Goal: Task Accomplishment & Management: Manage account settings

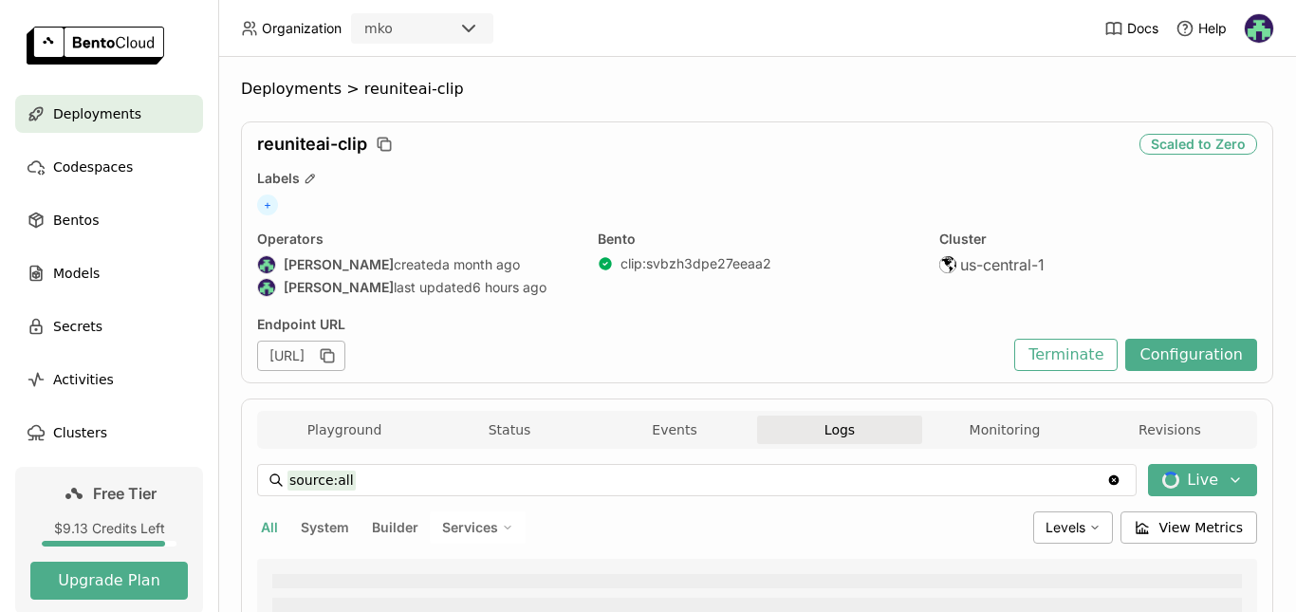
scroll to position [120, 0]
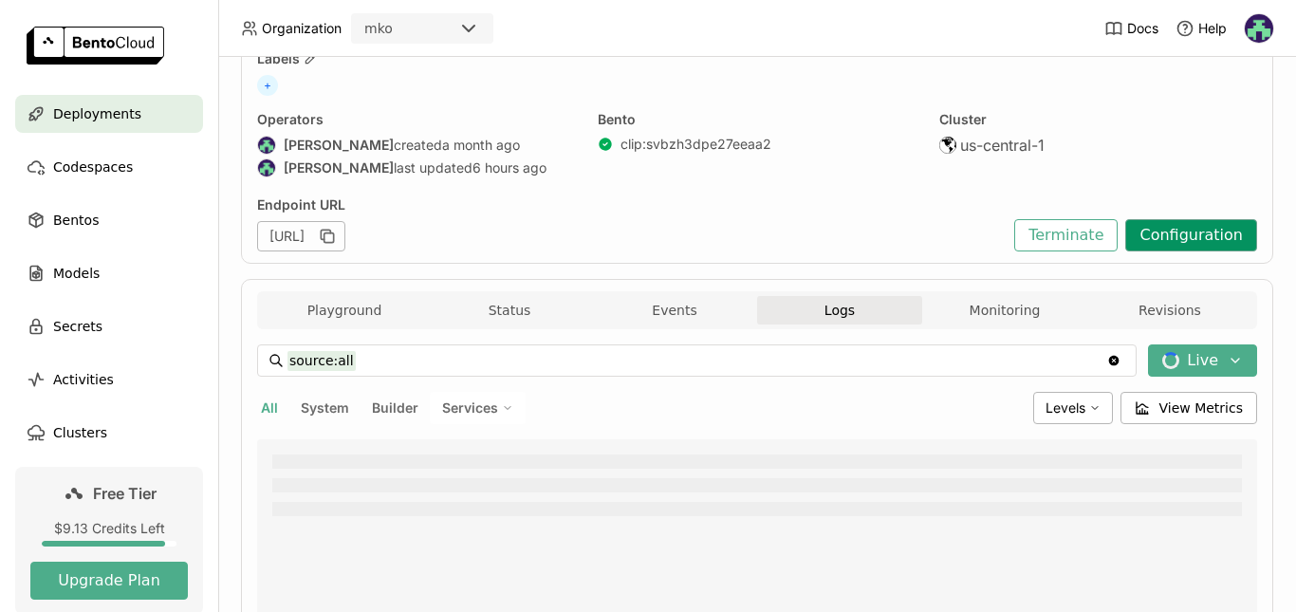
click at [1175, 251] on button "Configuration" at bounding box center [1191, 235] width 132 height 32
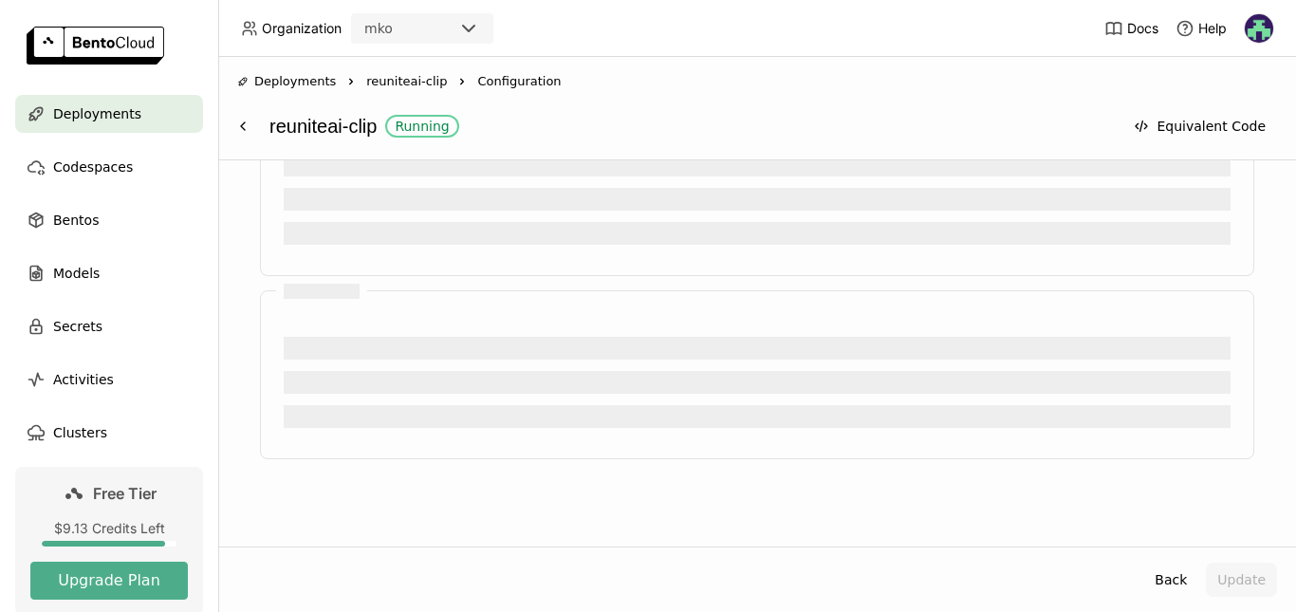
scroll to position [910, 0]
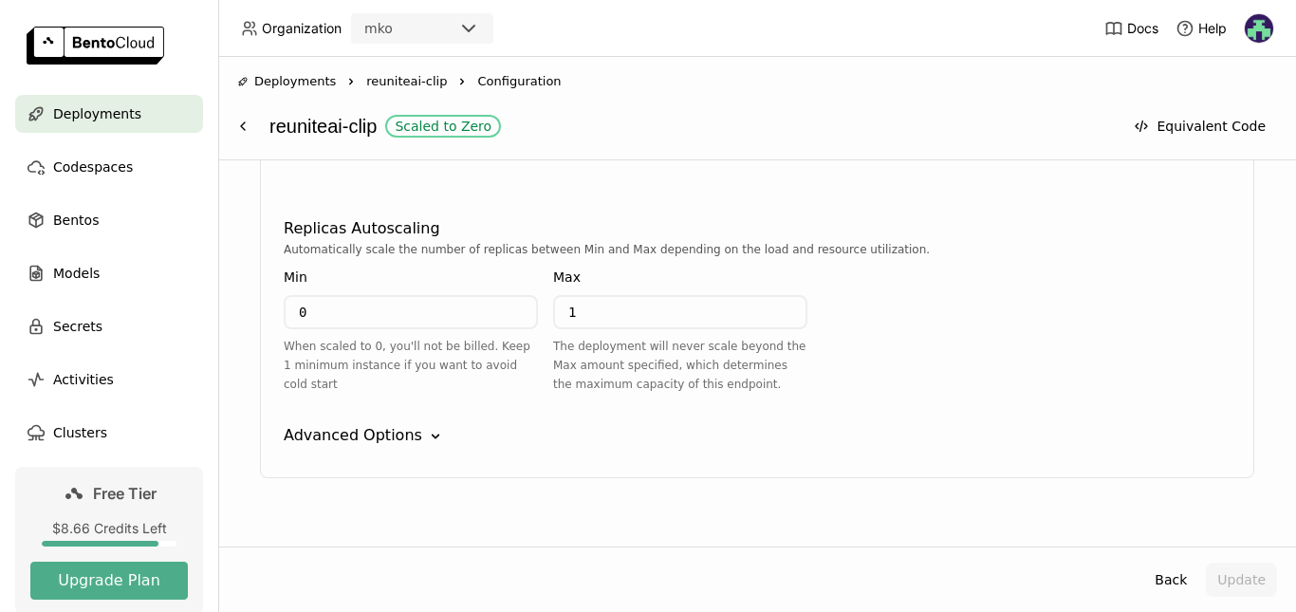
scroll to position [1006, 0]
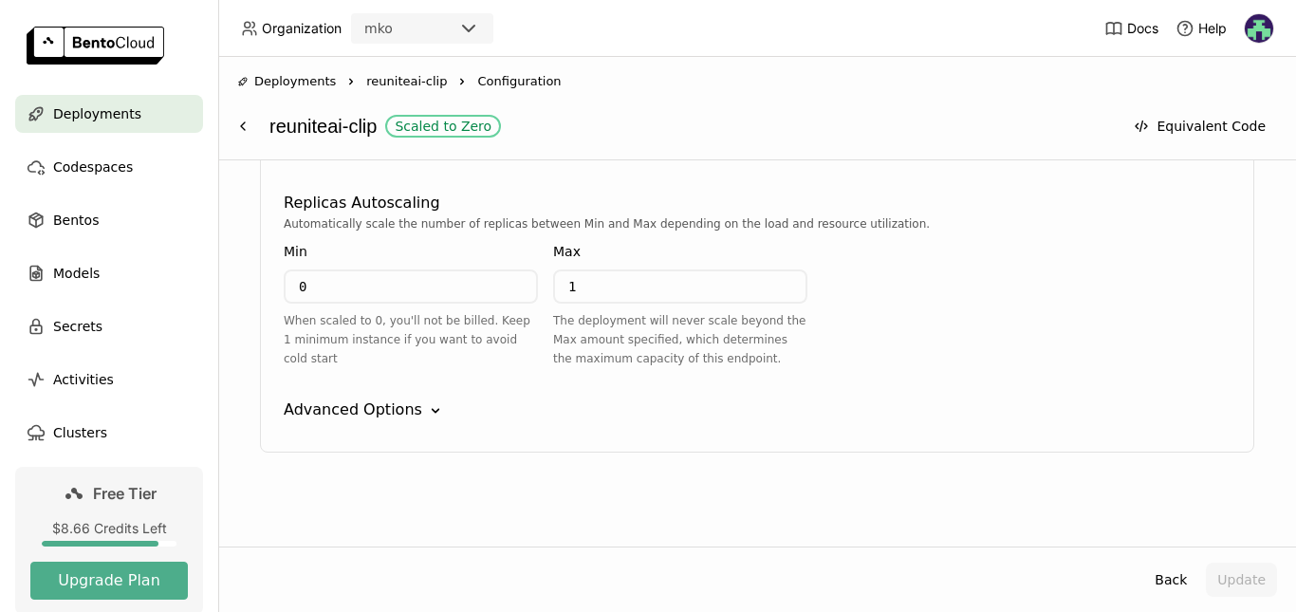
click at [376, 257] on div "Min" at bounding box center [411, 251] width 254 height 21
click at [368, 283] on input "0" at bounding box center [411, 286] width 250 height 30
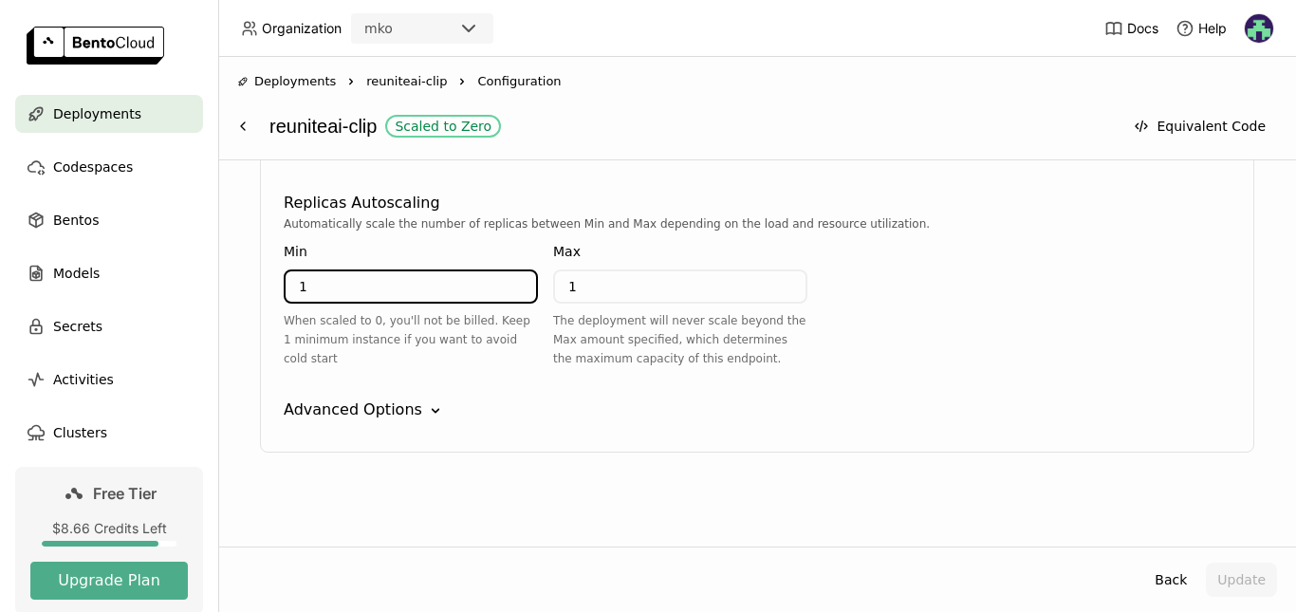
type input "1"
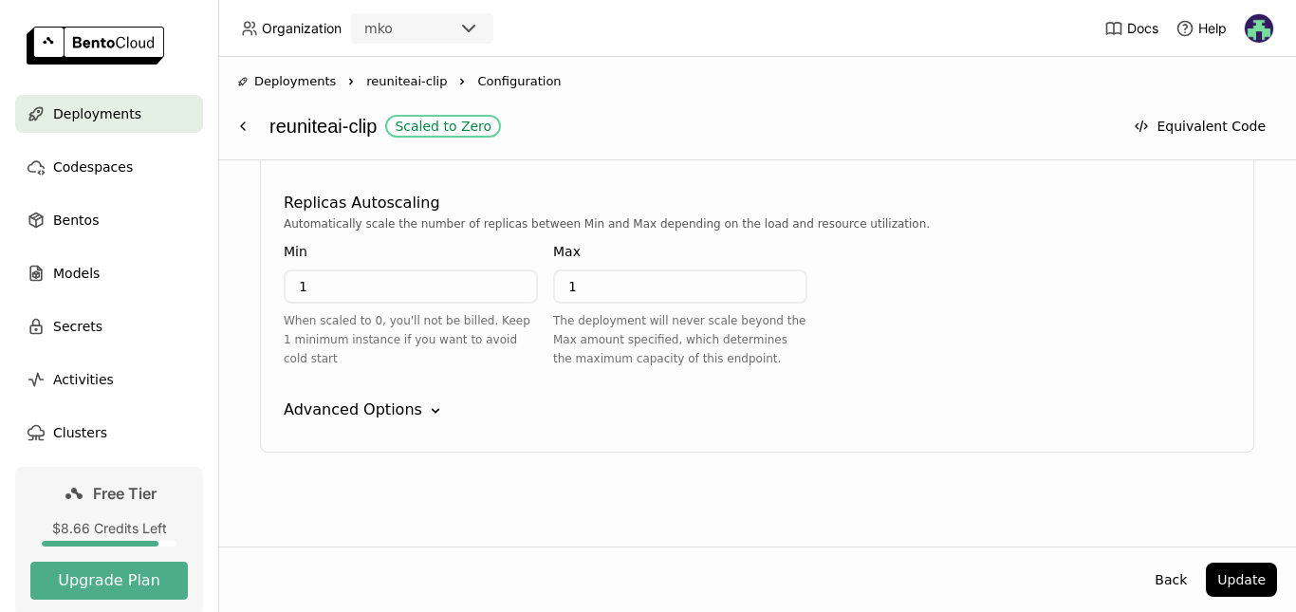
click at [474, 368] on div "Min 1 When scaled to 0, you'll not be billed. Keep 1 minimum instance if you wa…" at bounding box center [411, 308] width 254 height 150
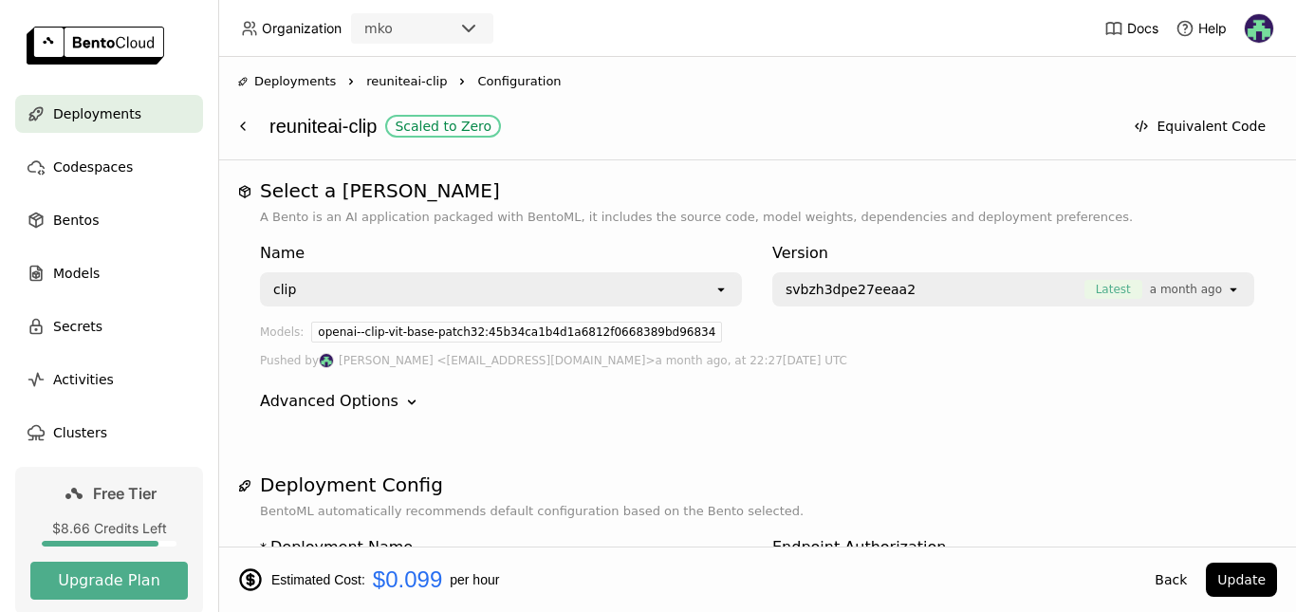
scroll to position [1329, 0]
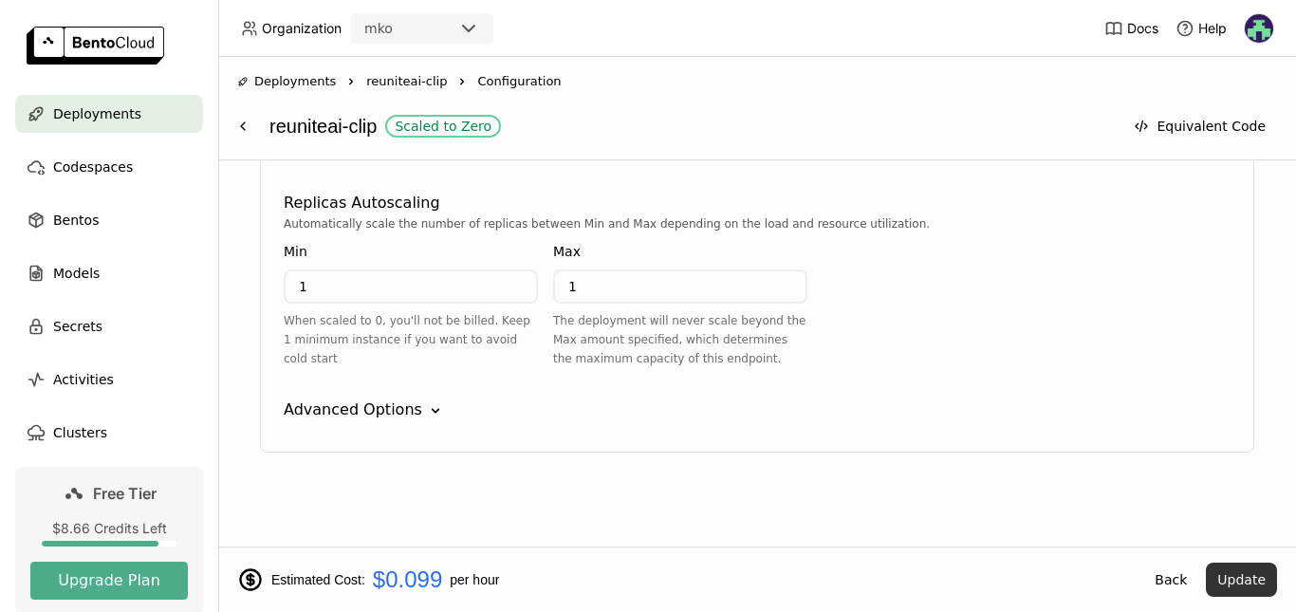
click at [1241, 573] on button "Update" at bounding box center [1241, 580] width 71 height 34
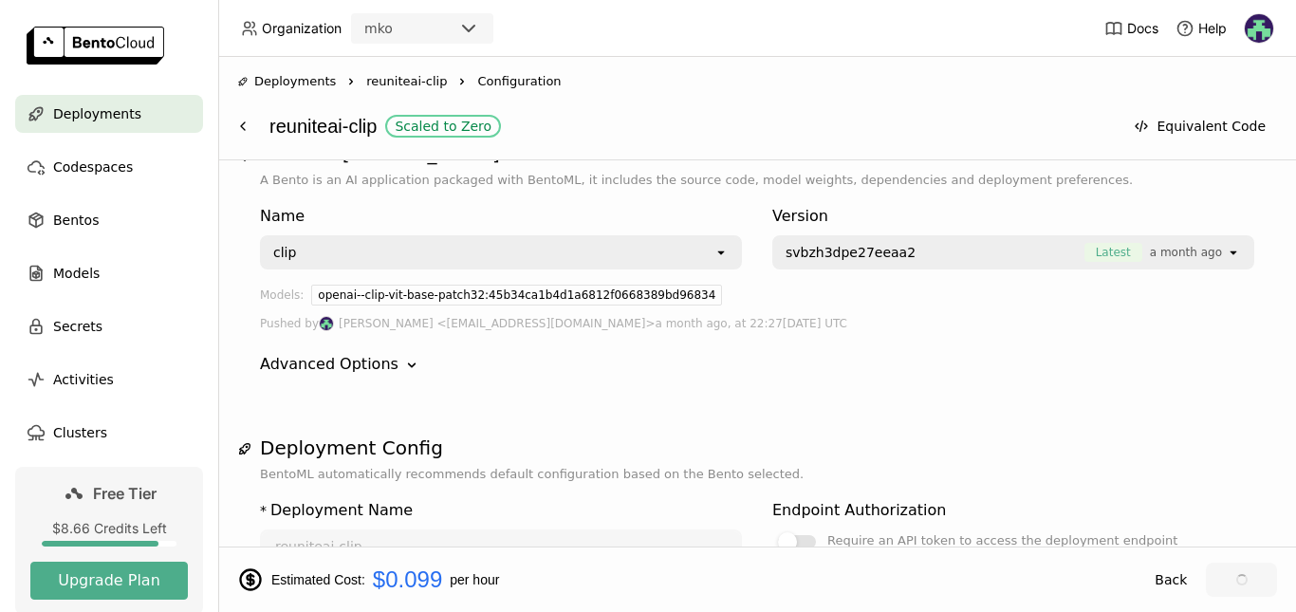
scroll to position [0, 0]
